Goal: Transaction & Acquisition: Purchase product/service

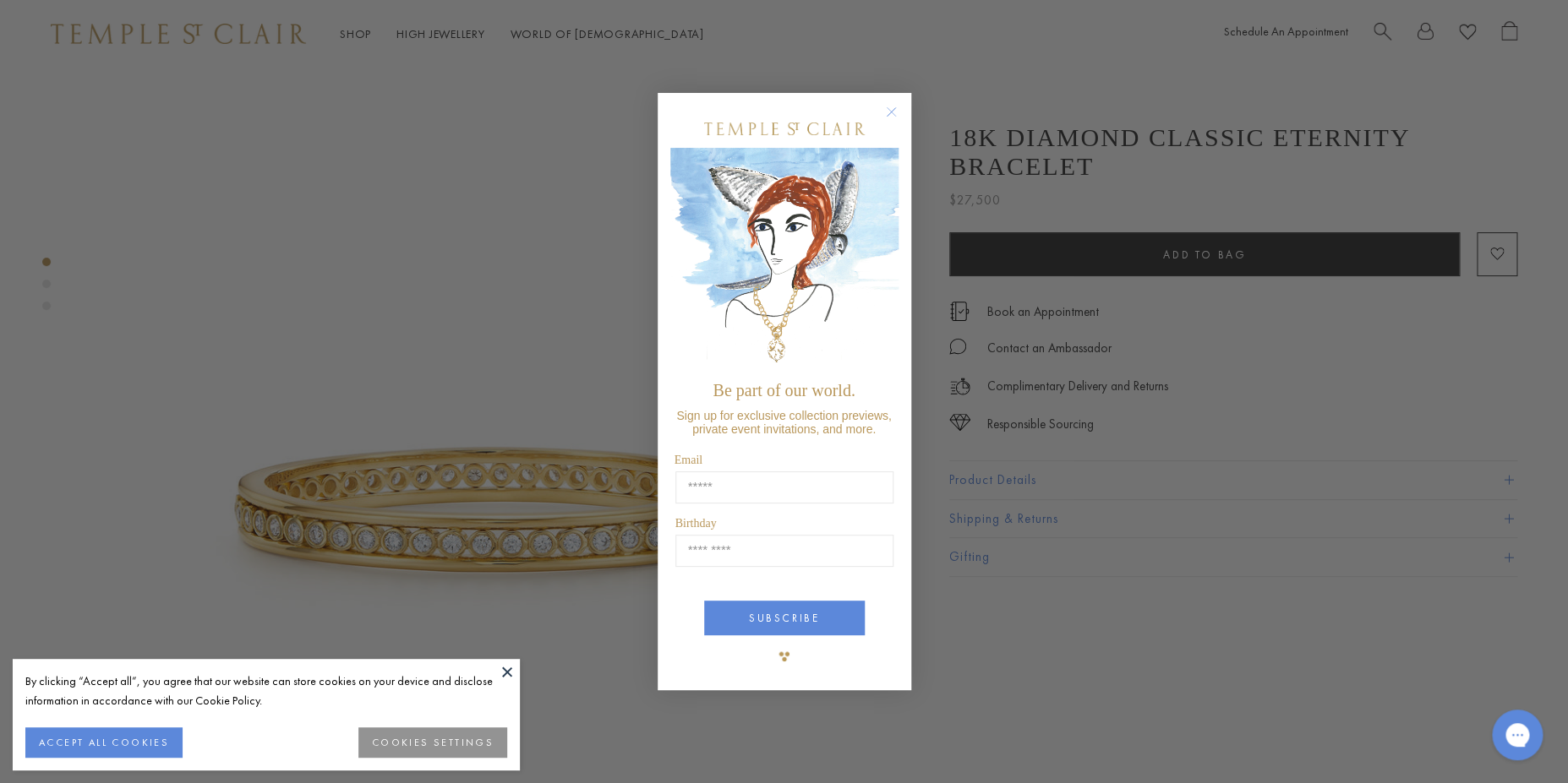
click at [888, 104] on circle "Close dialog" at bounding box center [890, 111] width 20 height 20
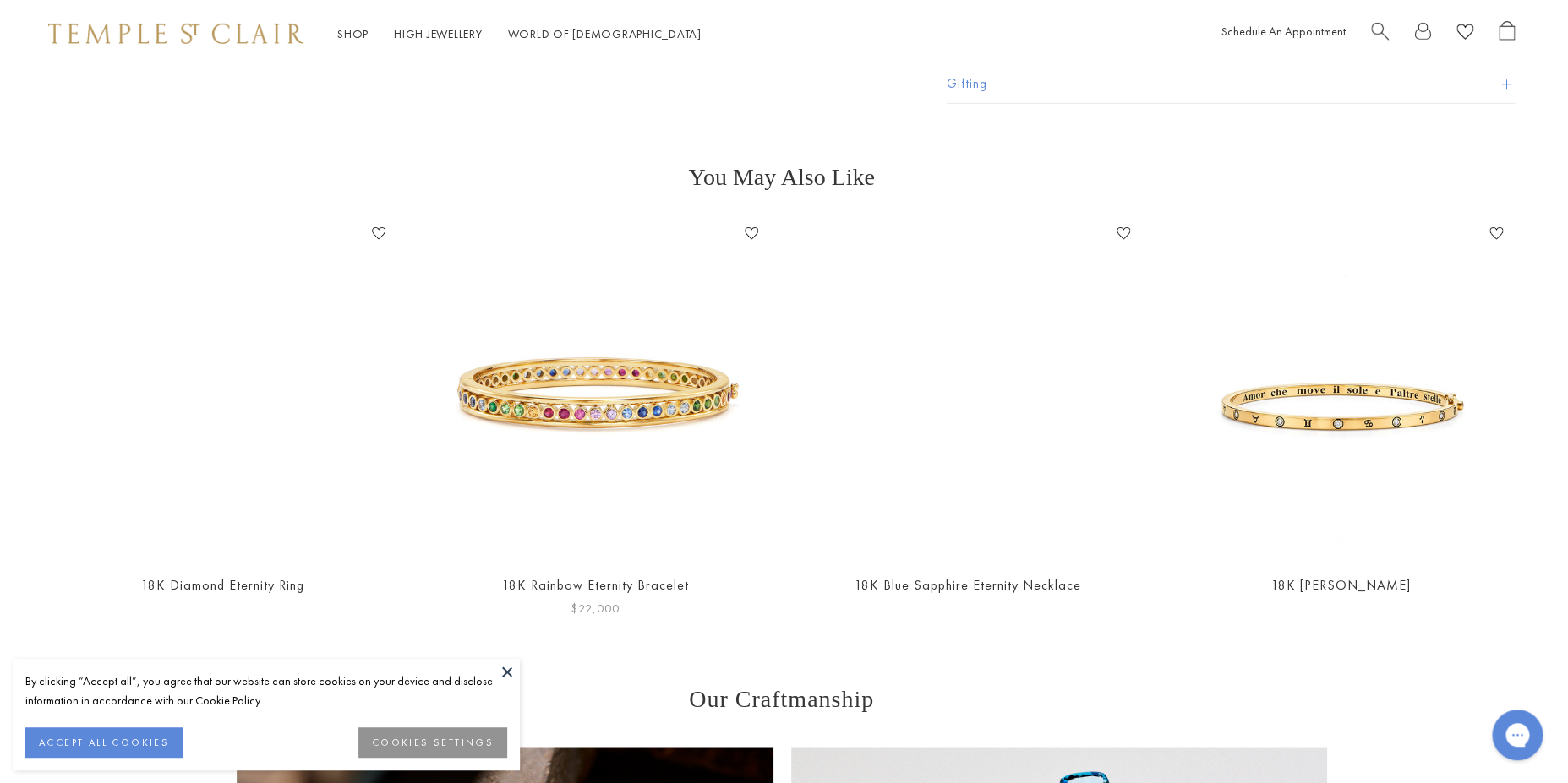
scroll to position [2490, 3]
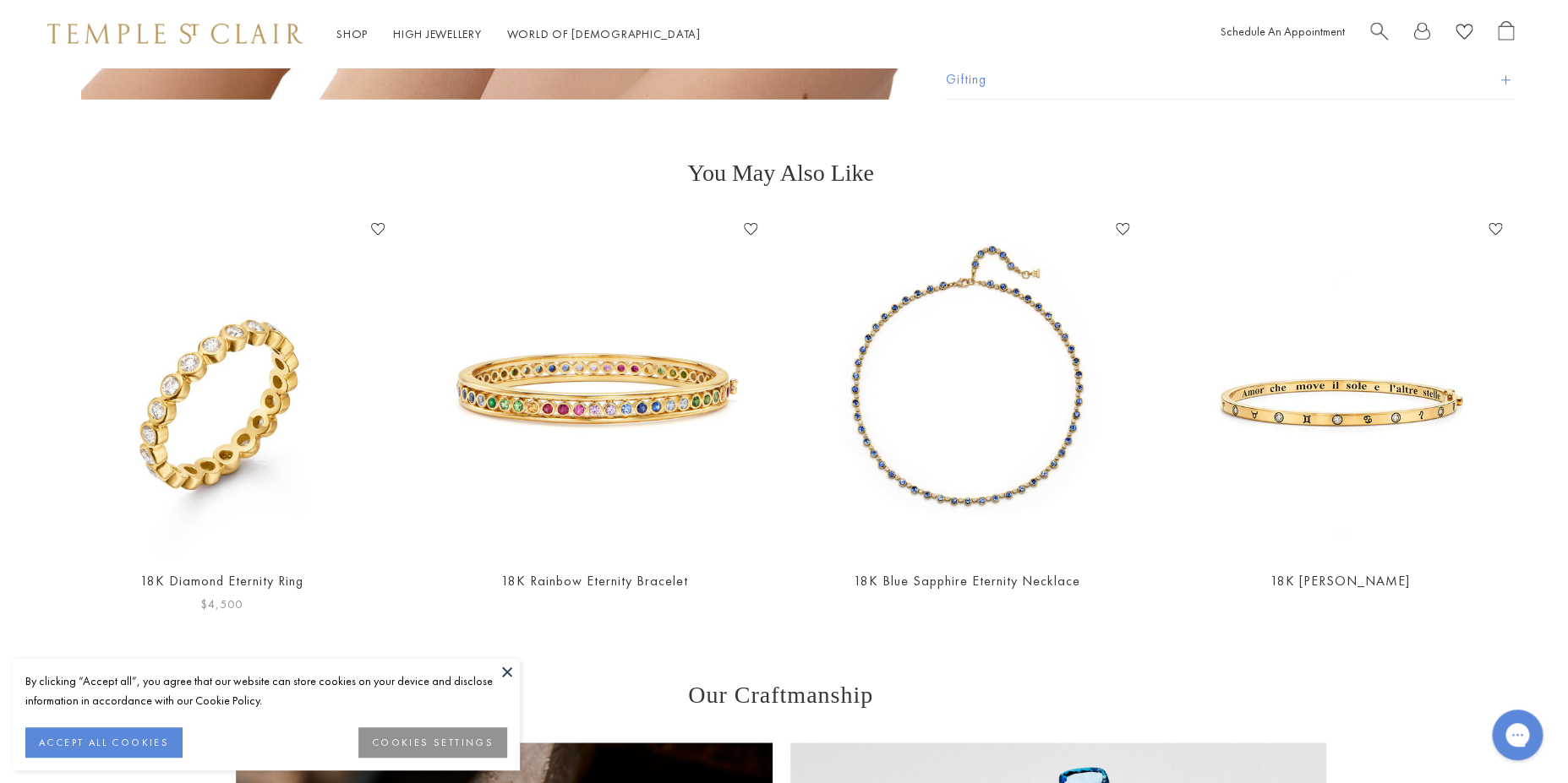
click at [269, 378] on img at bounding box center [221, 385] width 338 height 338
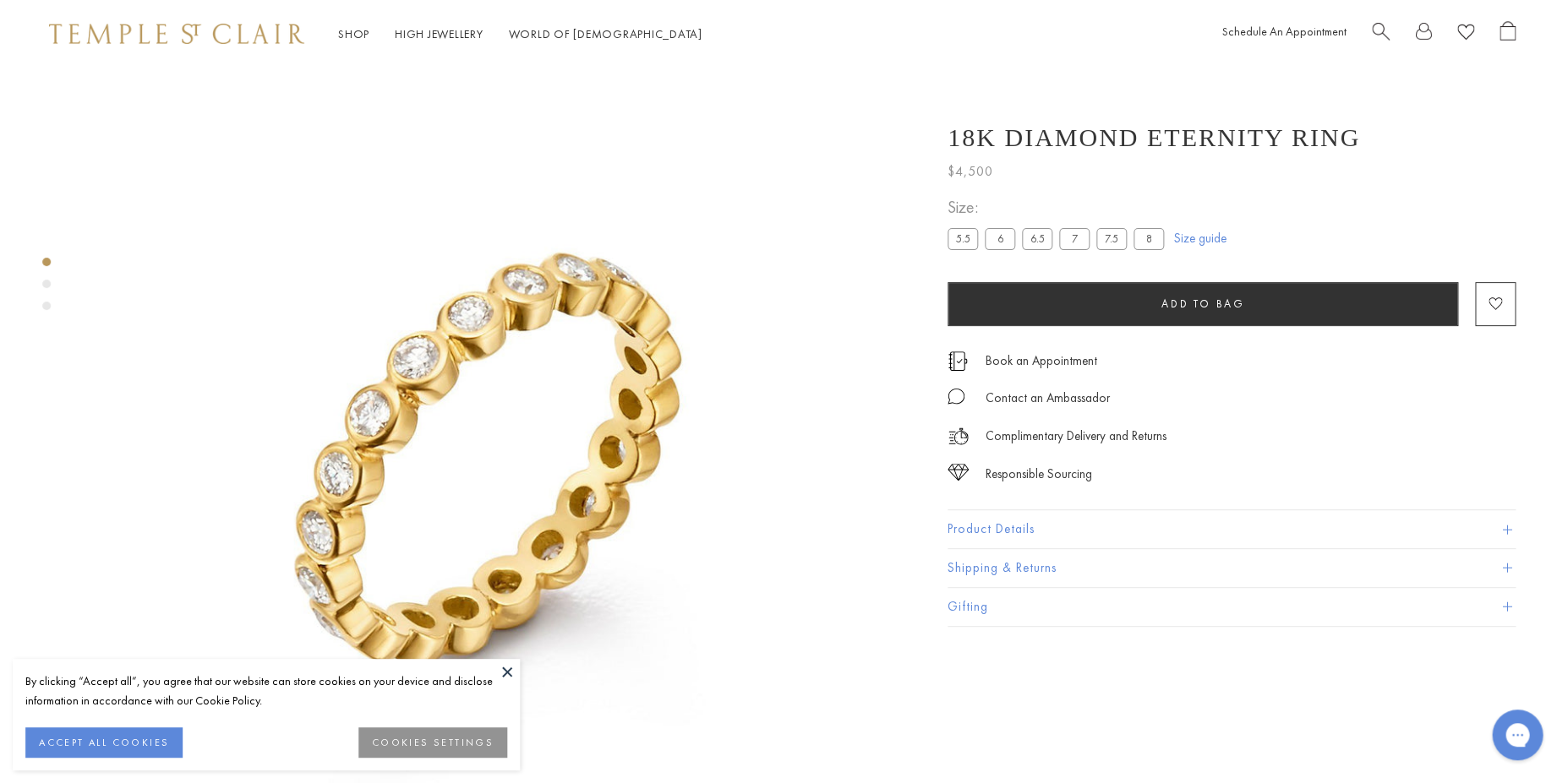
scroll to position [67, 0]
click at [479, 647] on img at bounding box center [496, 412] width 824 height 824
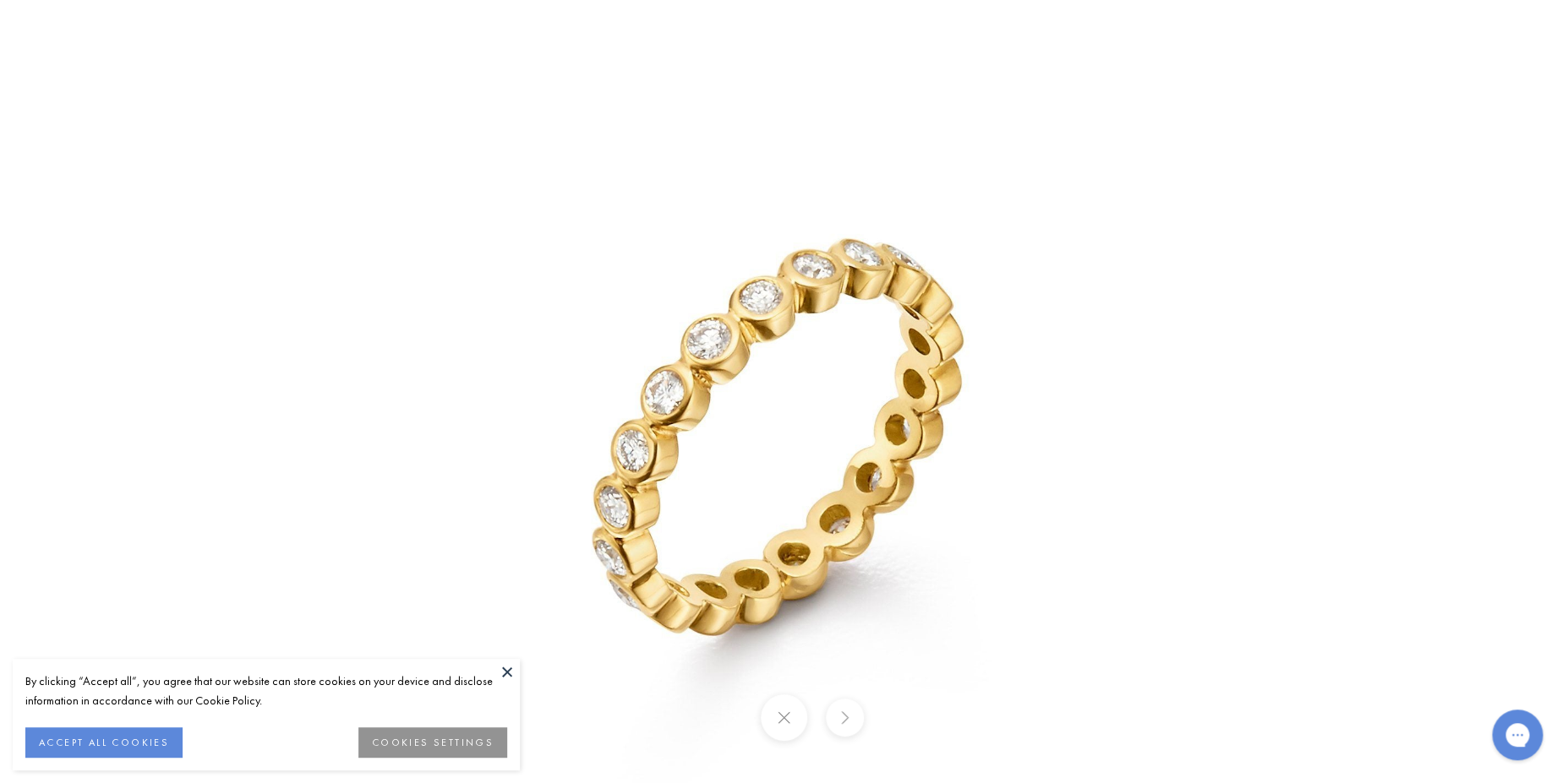
click at [506, 676] on button at bounding box center [506, 672] width 25 height 25
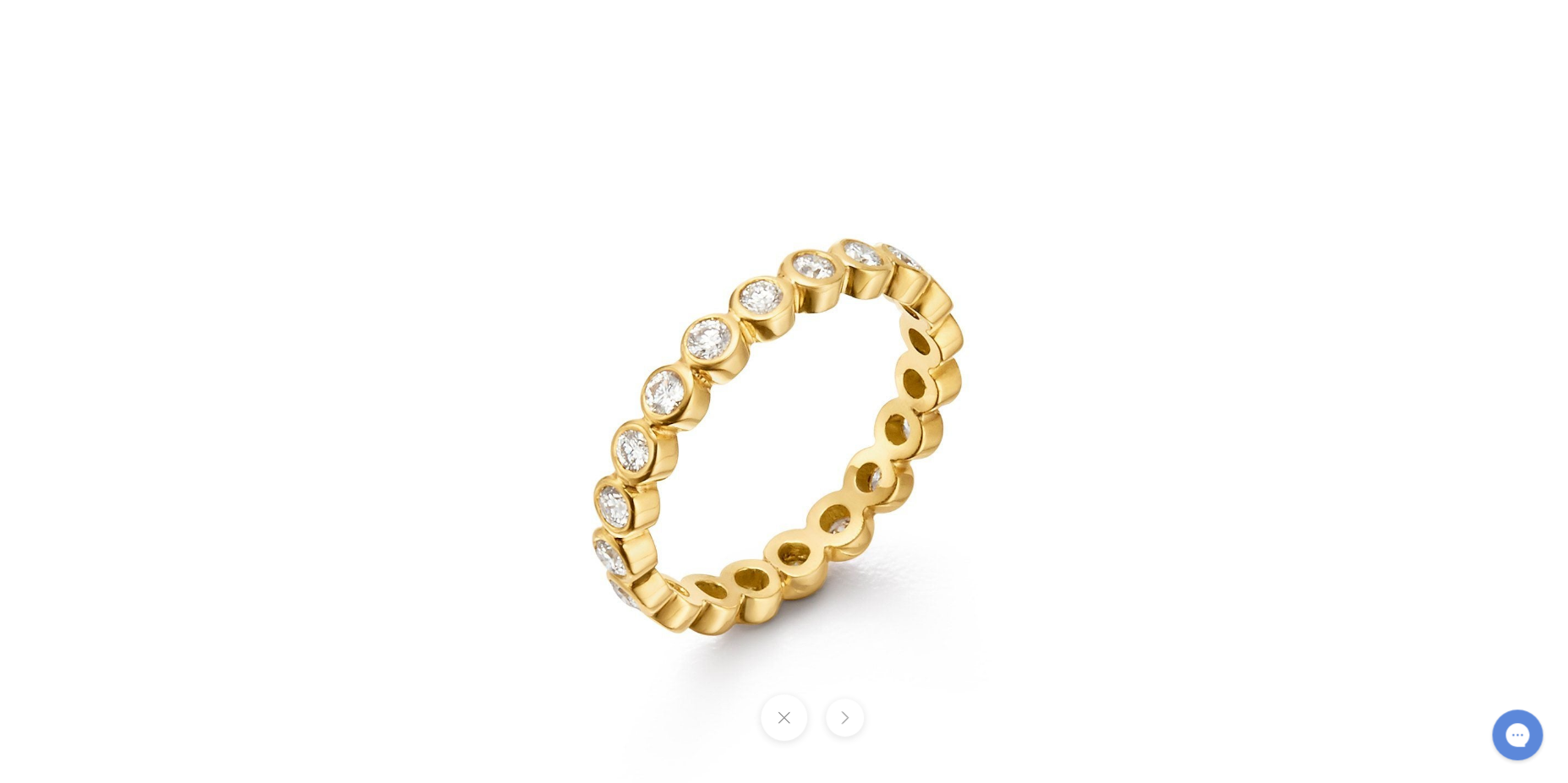
click at [843, 713] on button at bounding box center [845, 718] width 38 height 38
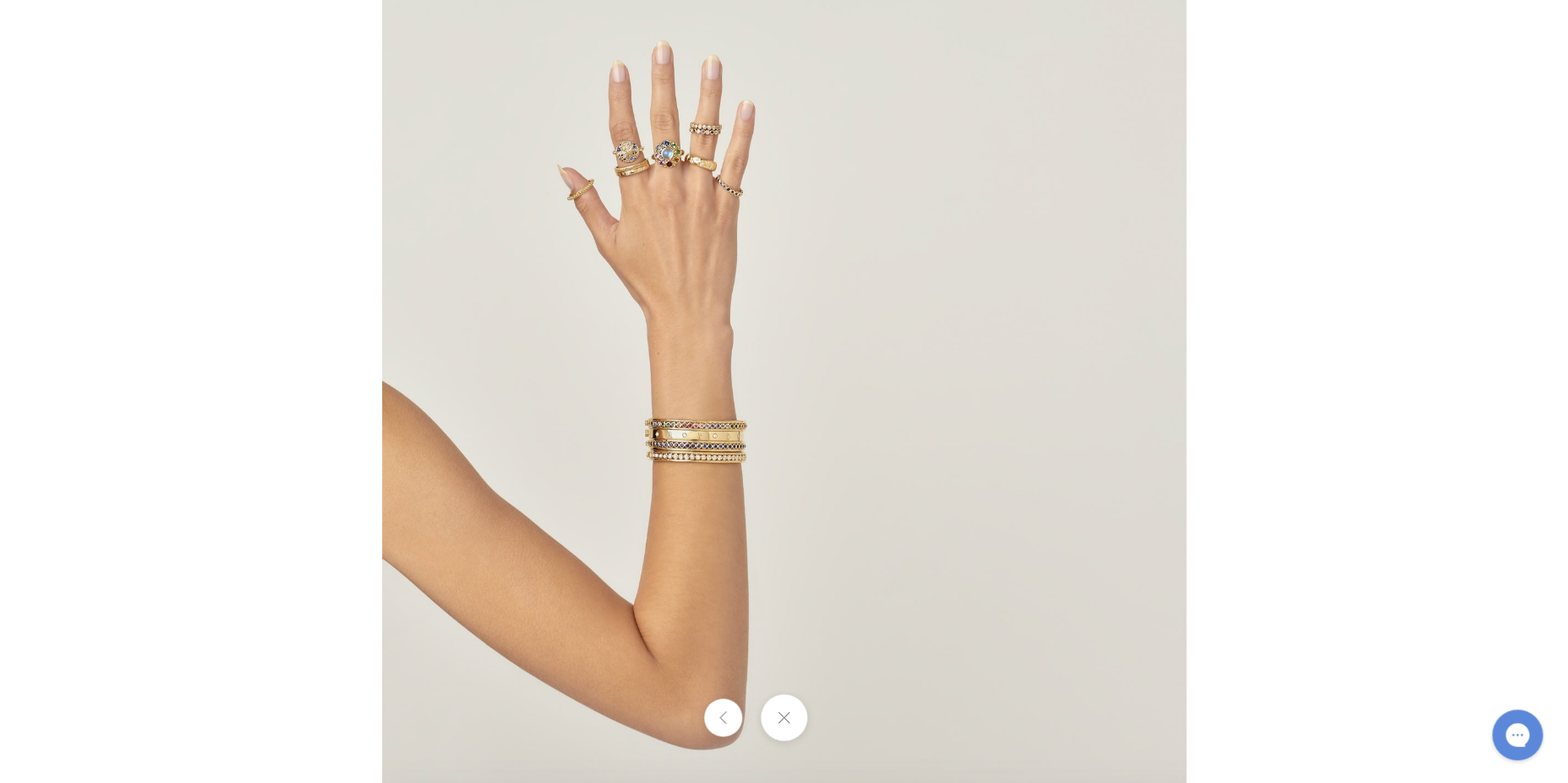
click at [843, 713] on div at bounding box center [784, 717] width 1568 height 46
click at [714, 713] on button at bounding box center [723, 718] width 38 height 38
